Goal: Information Seeking & Learning: Learn about a topic

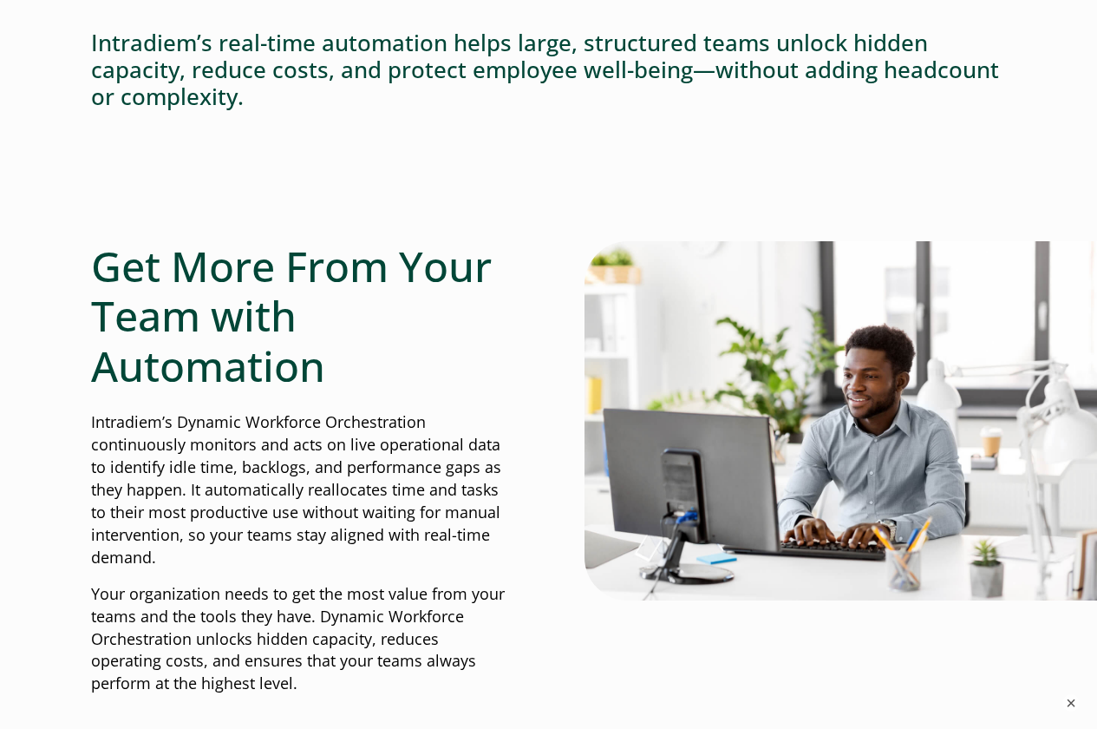
scroll to position [607, 0]
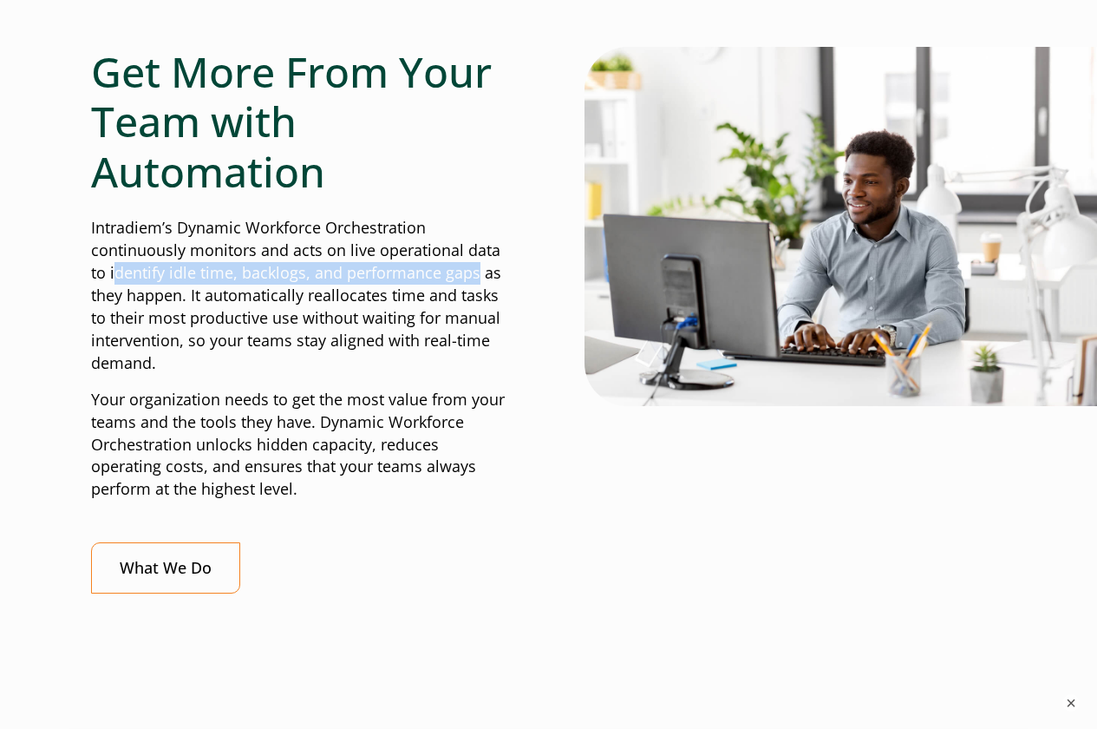
drag, startPoint x: 115, startPoint y: 272, endPoint x: 477, endPoint y: 277, distance: 362.7
click at [477, 277] on p "Intradiem’s Dynamic Workforce Orchestration continuously monitors and acts on l…" at bounding box center [302, 295] width 422 height 157
copy p "dentify idle time, backlogs, and performance gaps"
drag, startPoint x: 192, startPoint y: 248, endPoint x: 527, endPoint y: 345, distance: 348.7
click at [506, 356] on p "Intradiem’s Dynamic Workforce Orchestration continuously monitors and acts on l…" at bounding box center [302, 295] width 422 height 157
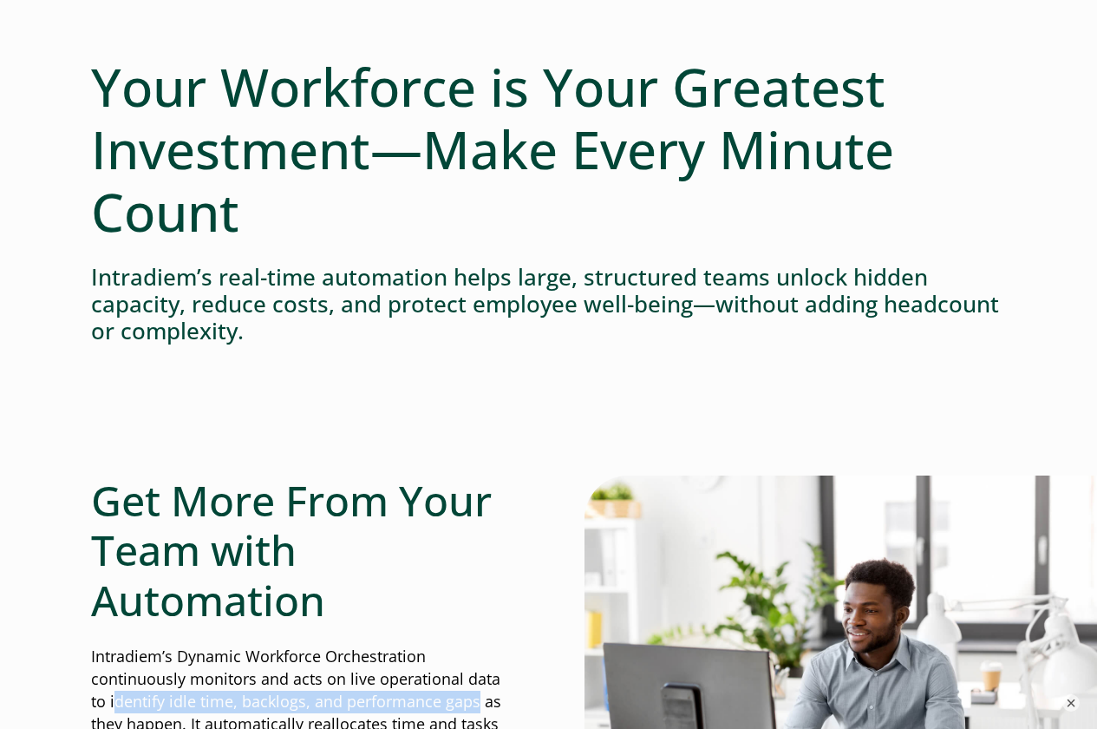
scroll to position [174, 0]
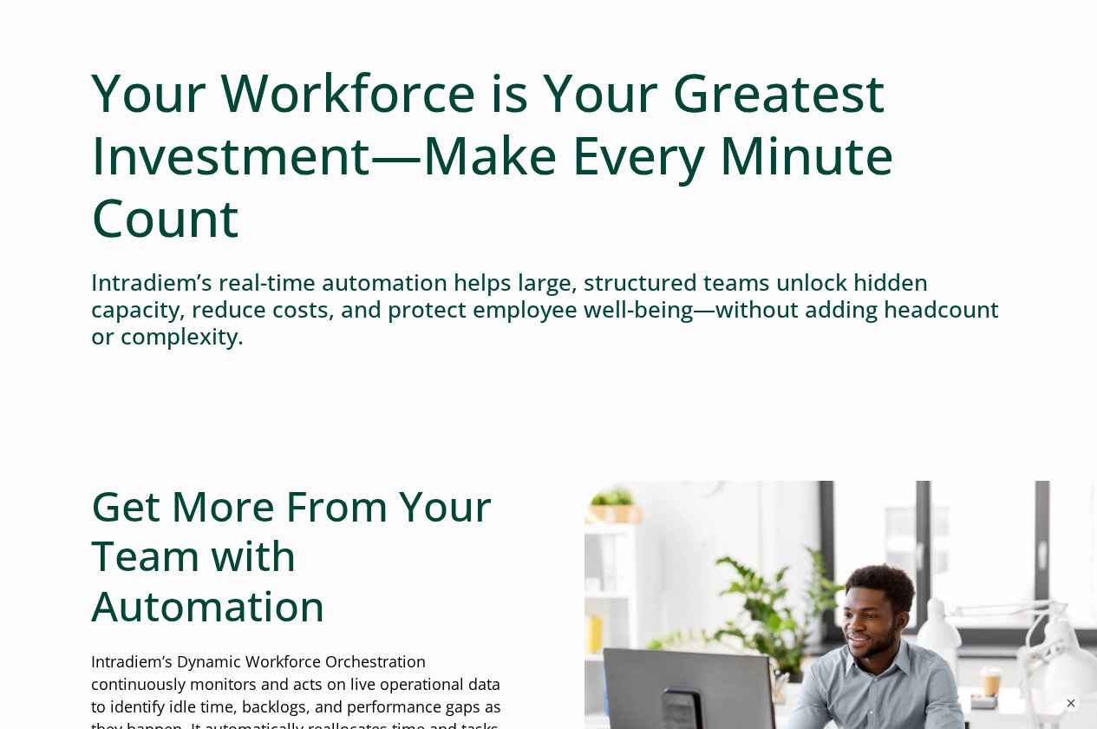
drag, startPoint x: 415, startPoint y: 322, endPoint x: 384, endPoint y: 321, distance: 30.4
click at [415, 322] on h4 "Intradiem’s real-time automation helps large, structured teams unlock hidden ca…" at bounding box center [548, 310] width 915 height 82
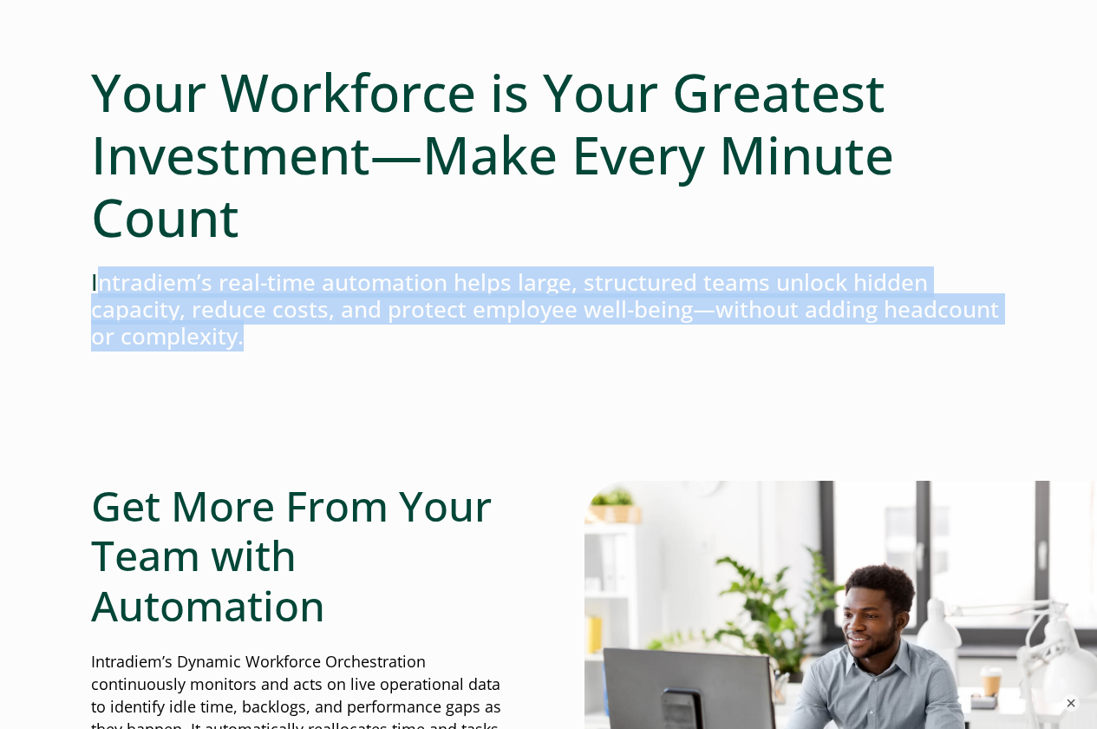
drag, startPoint x: 95, startPoint y: 280, endPoint x: 249, endPoint y: 328, distance: 160.8
click at [252, 333] on h4 "Intradiem’s real-time automation helps large, structured teams unlock hidden ca…" at bounding box center [548, 310] width 915 height 82
copy h4 "ntradiem’s real-time automation helps large, structured teams unlock hidden cap…"
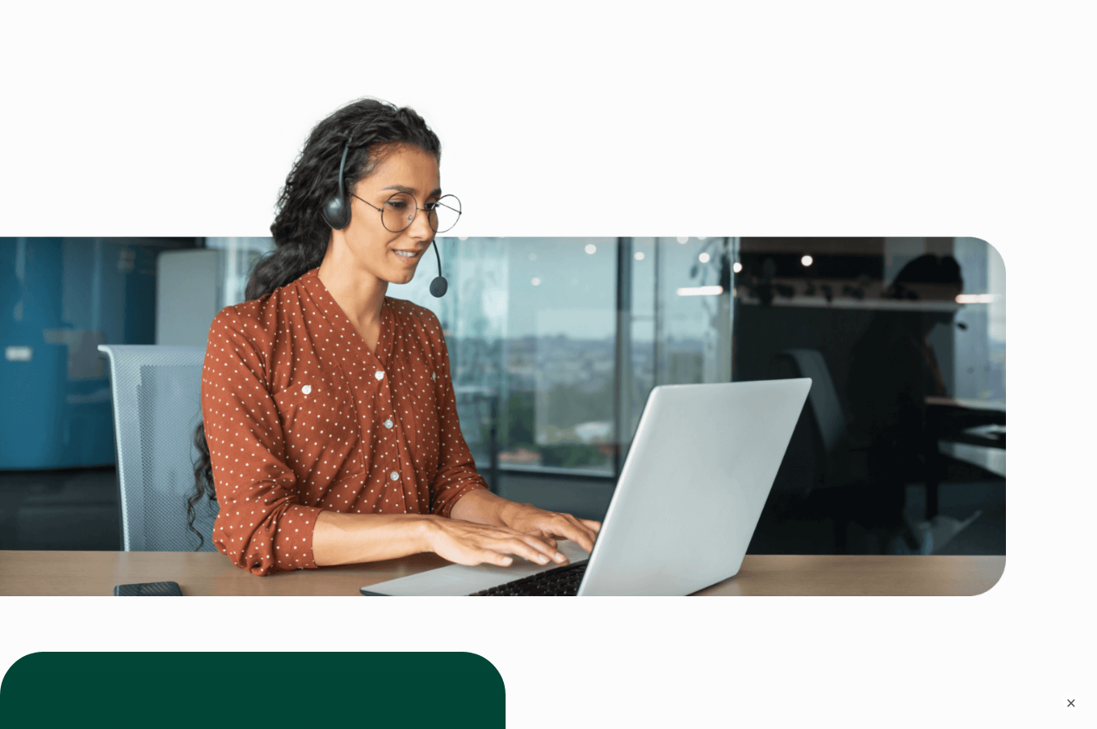
scroll to position [4598, 0]
